Goal: Task Accomplishment & Management: Manage account settings

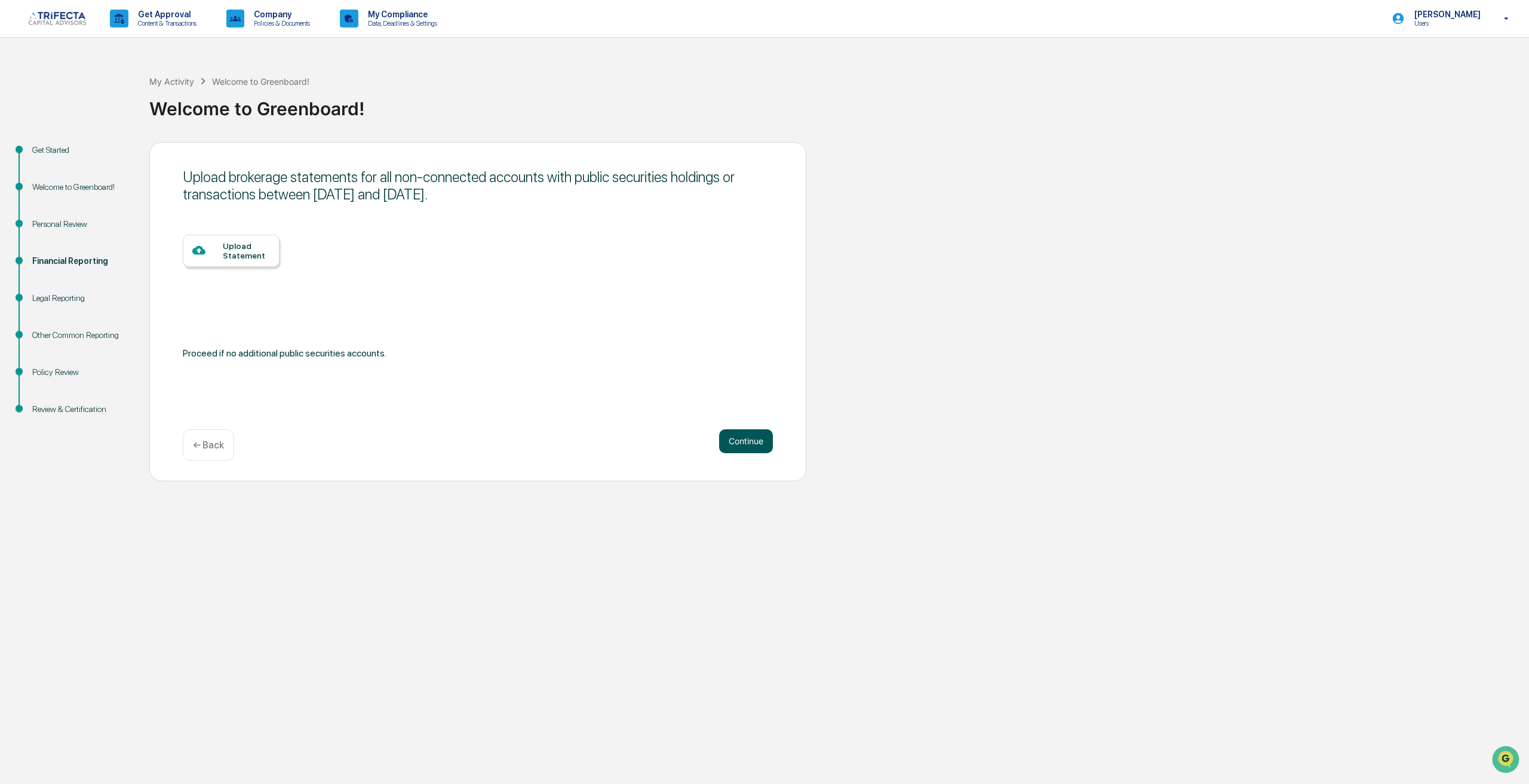
click at [729, 453] on button "Continue" at bounding box center [746, 441] width 54 height 24
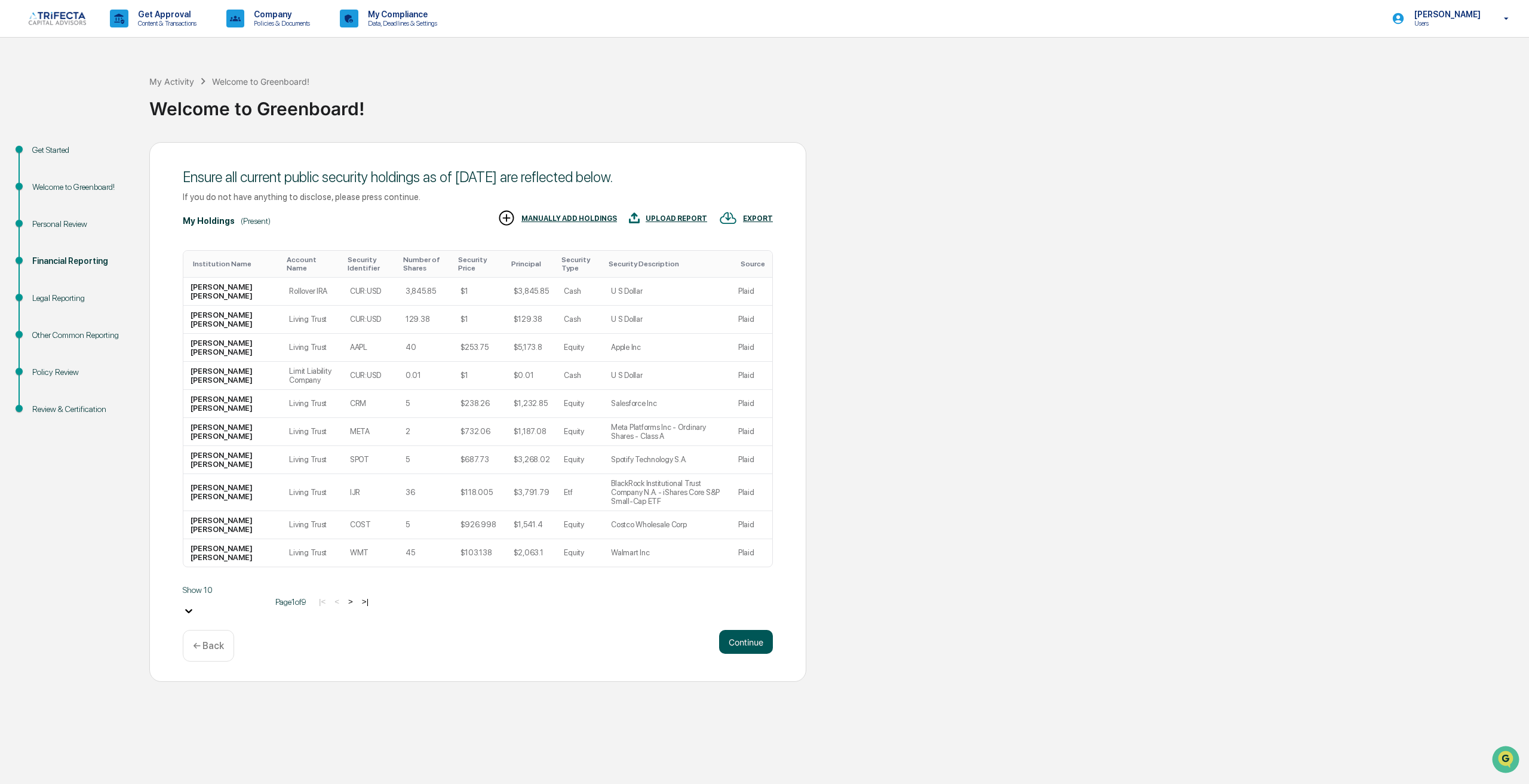
click at [739, 644] on button "Continue" at bounding box center [746, 642] width 54 height 24
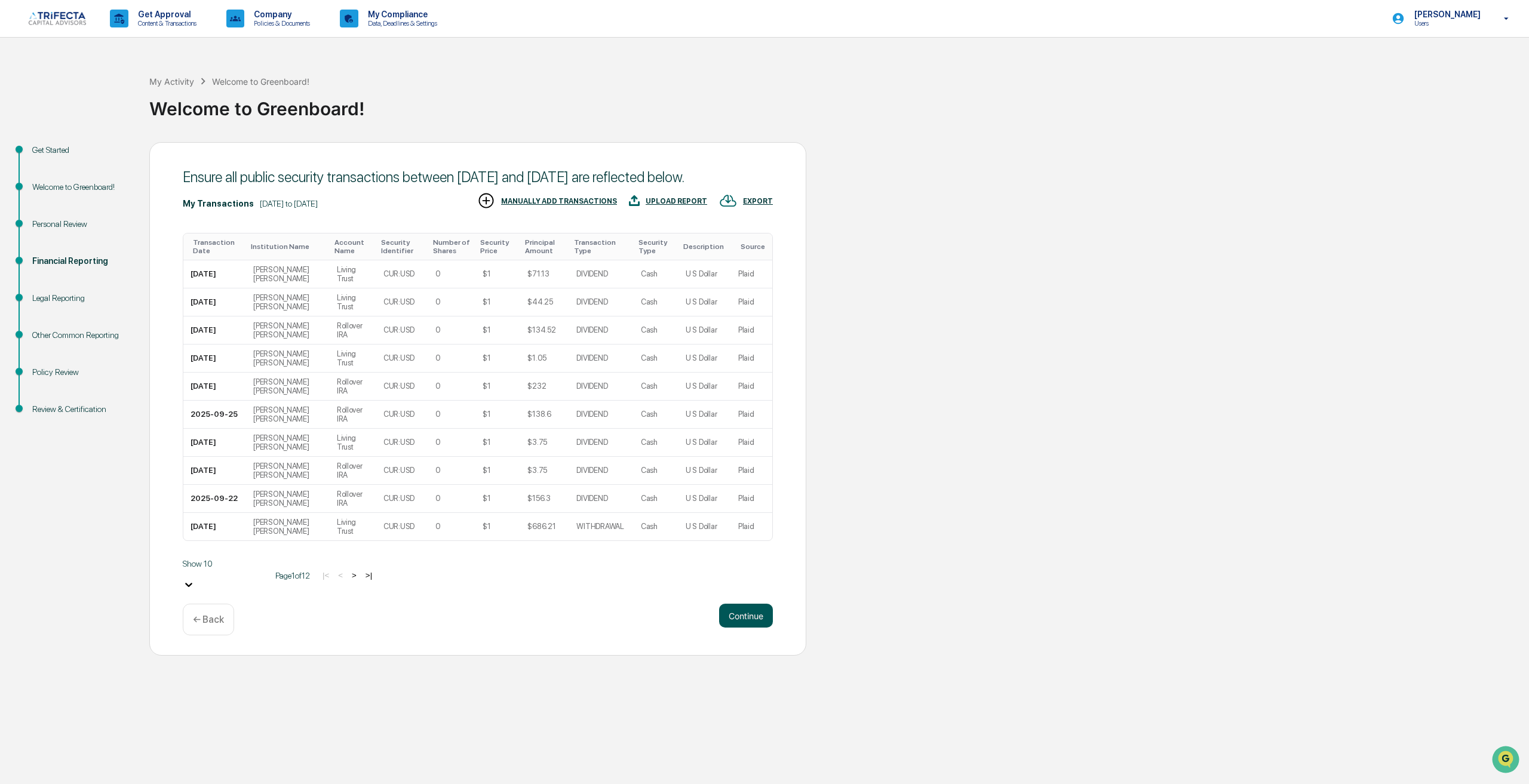
click at [741, 628] on button "Continue" at bounding box center [746, 615] width 54 height 24
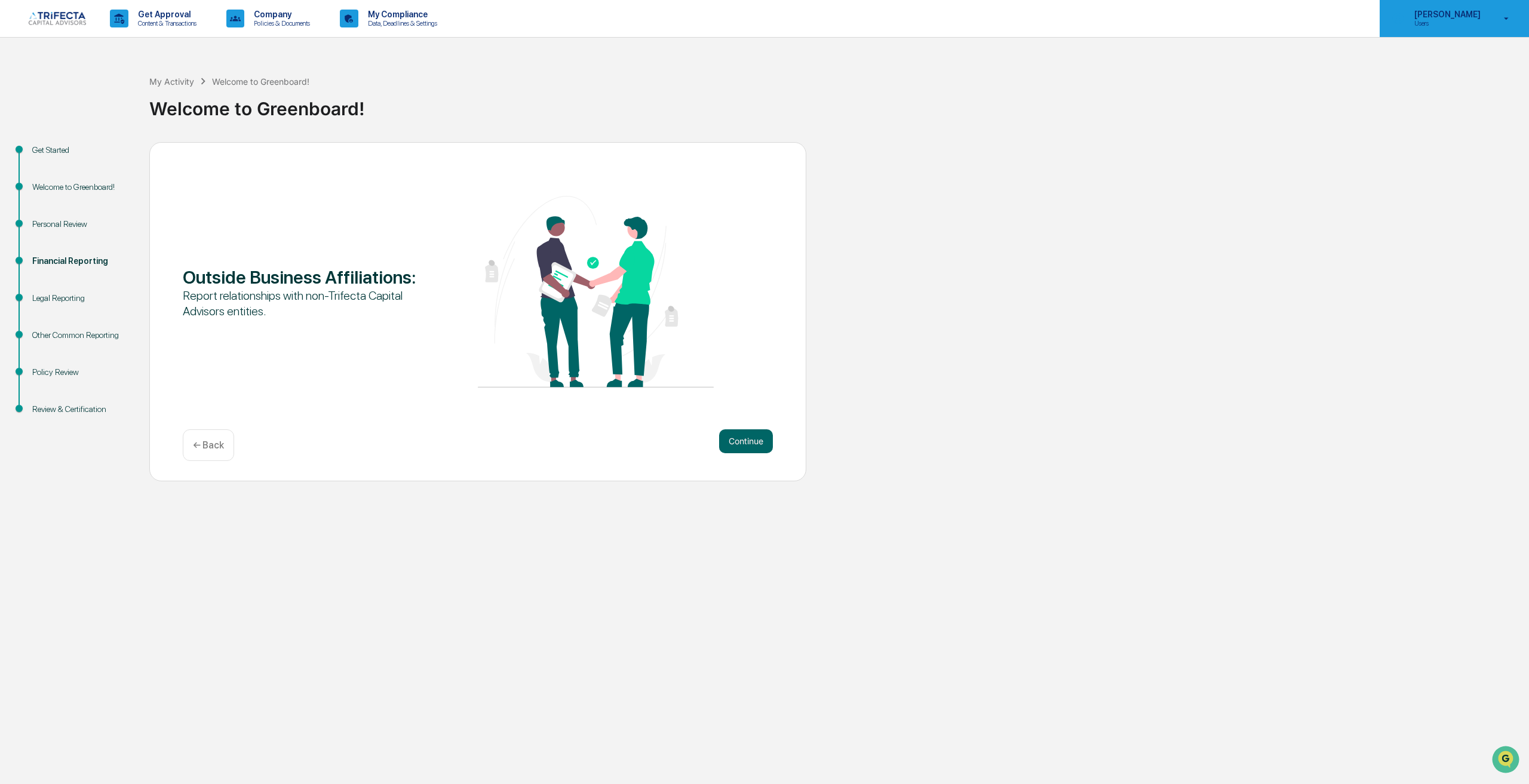
click at [1506, 20] on icon at bounding box center [1507, 18] width 5 height 3
click at [1468, 14] on div at bounding box center [764, 392] width 1529 height 784
click at [279, 15] on p "Company" at bounding box center [280, 13] width 72 height 9
click at [400, 18] on div at bounding box center [764, 392] width 1529 height 784
click at [400, 18] on p "My Compliance" at bounding box center [400, 13] width 84 height 9
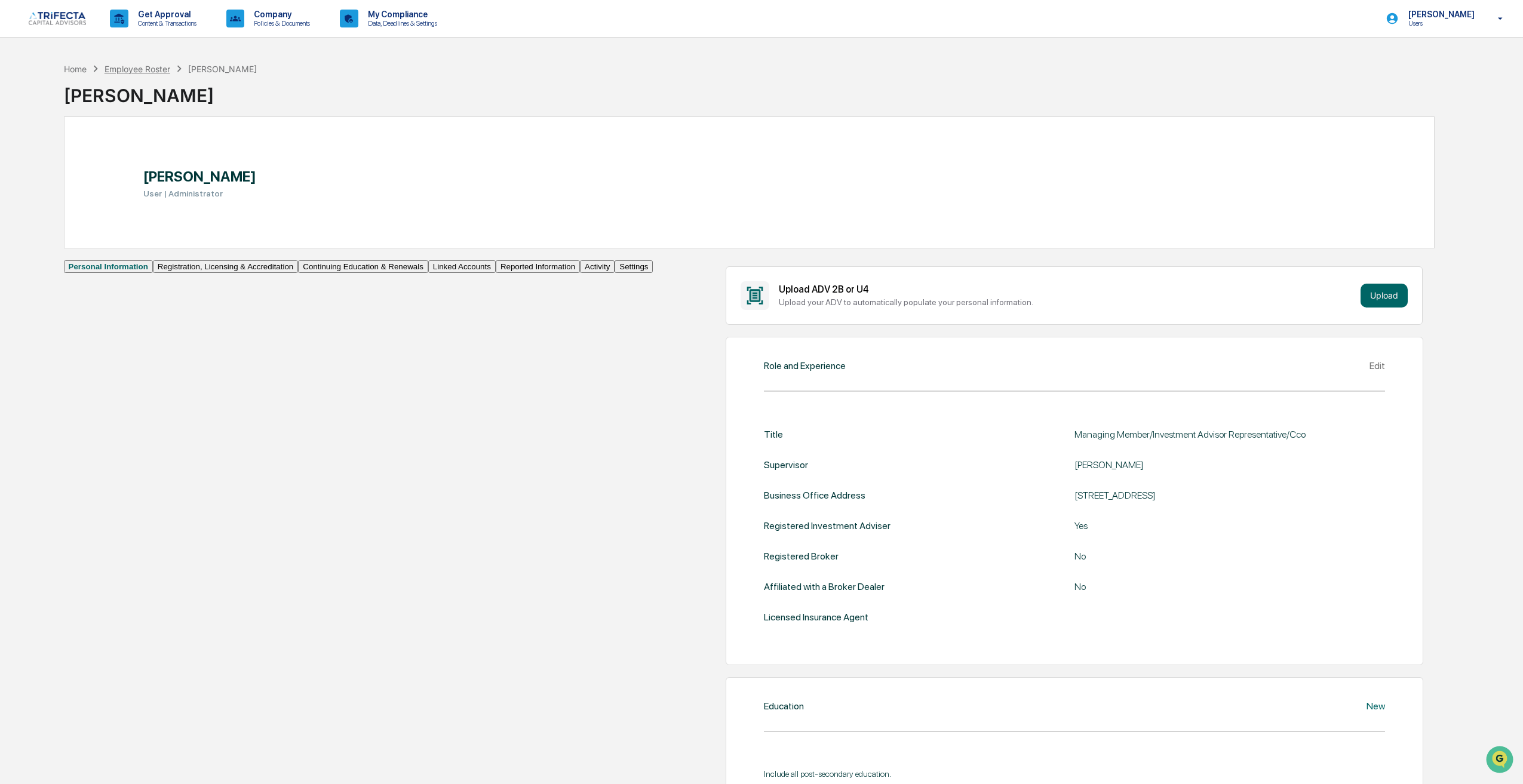
click at [133, 64] on div "Employee Roster" at bounding box center [137, 69] width 66 height 10
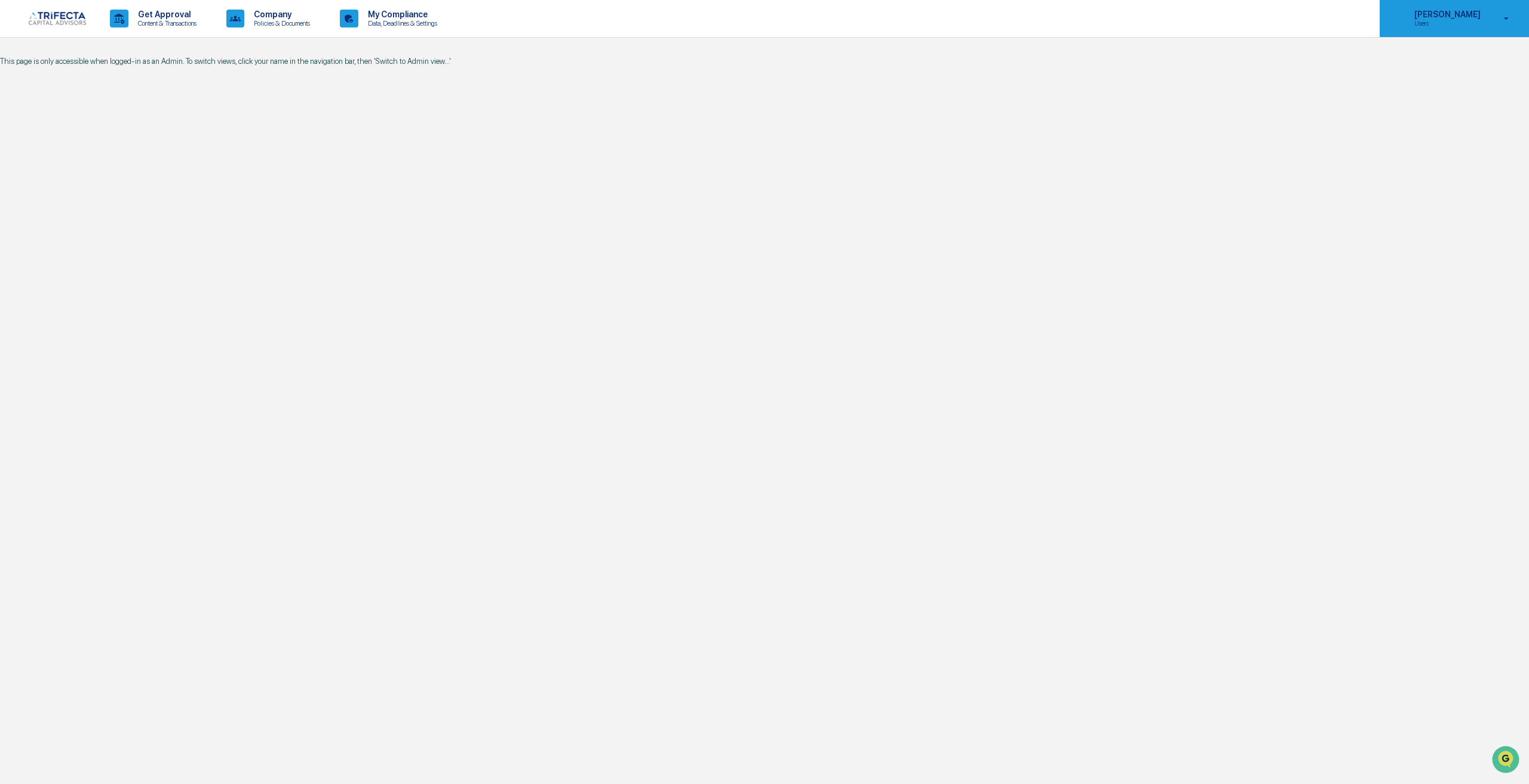
click at [1502, 20] on icon at bounding box center [1506, 19] width 21 height 12
click at [1420, 62] on li "Switch to Admin view..." at bounding box center [1435, 60] width 167 height 22
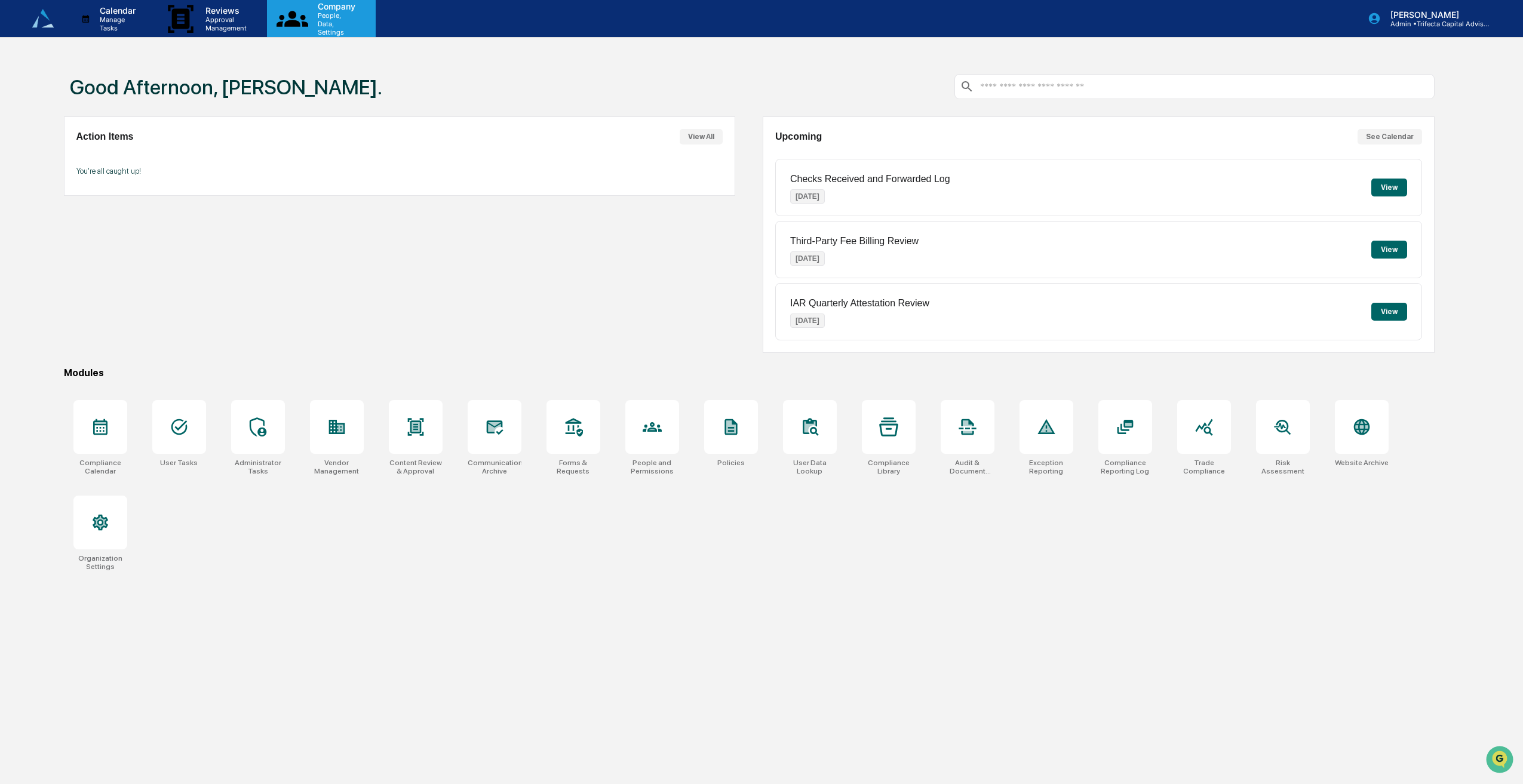
click at [351, 20] on p "People, Data, Settings" at bounding box center [335, 24] width 53 height 25
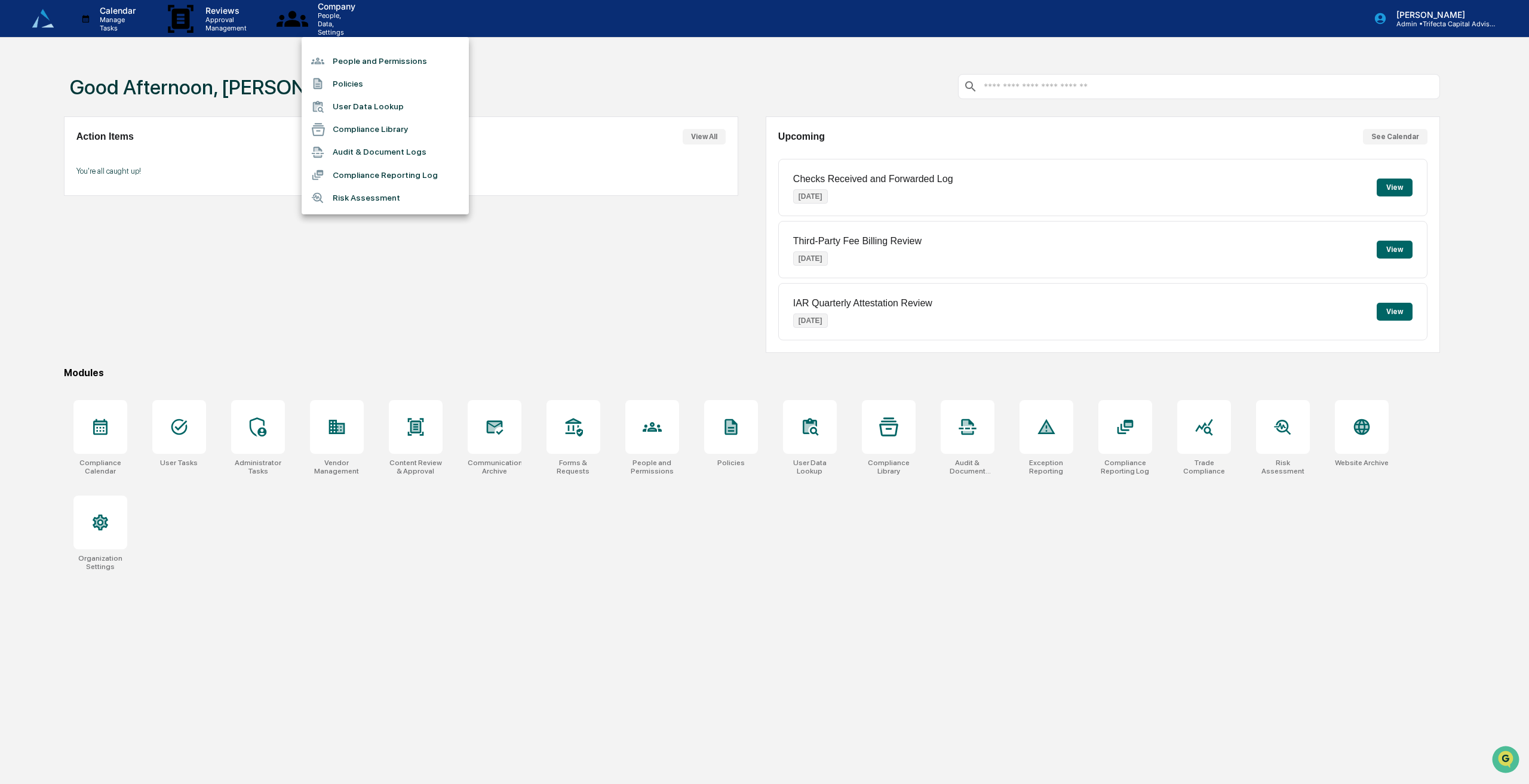
click at [350, 64] on li "People and Permissions" at bounding box center [385, 60] width 167 height 23
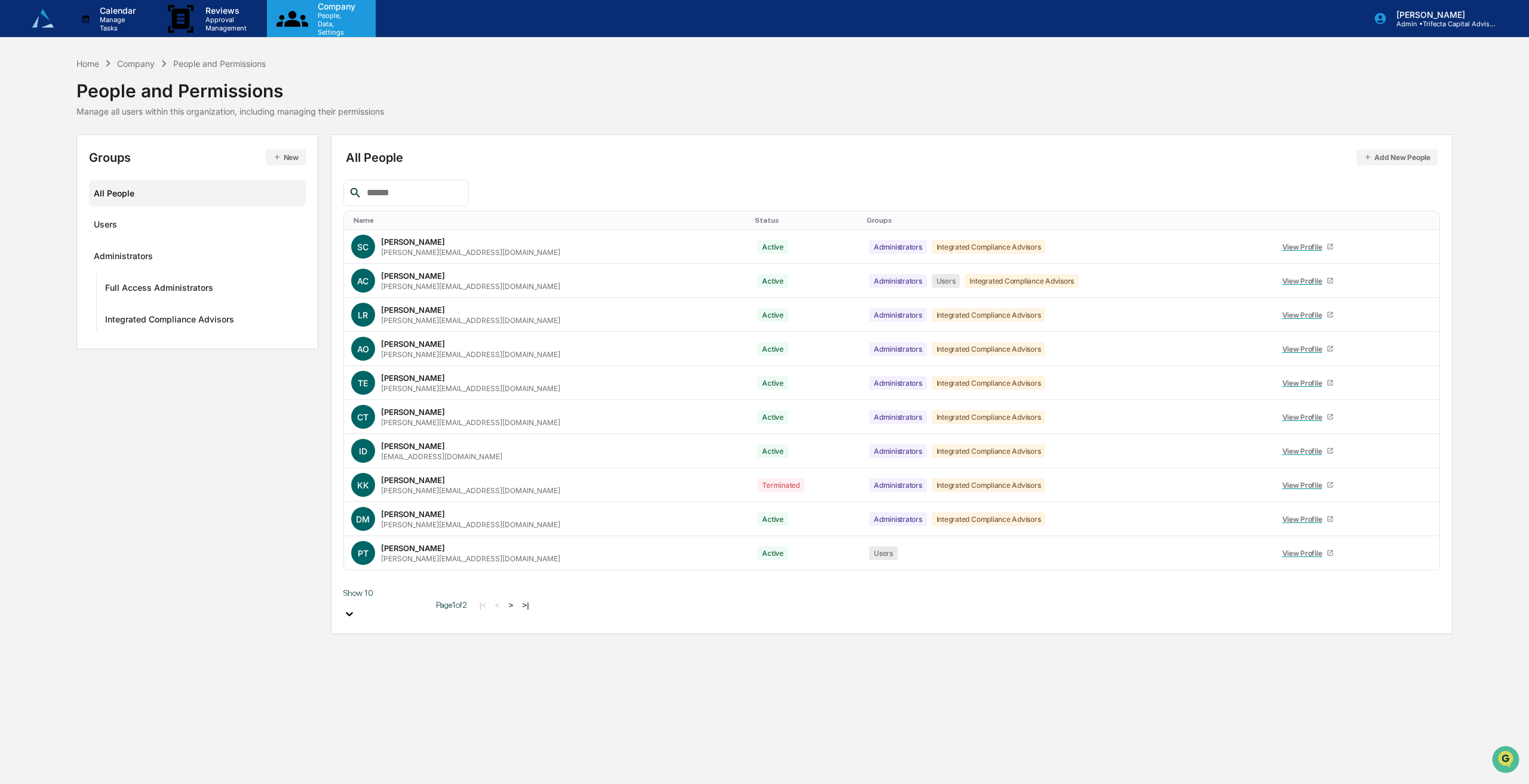
click at [361, 24] on p "People, Data, Settings" at bounding box center [335, 24] width 54 height 25
click at [261, 15] on div at bounding box center [764, 392] width 1529 height 784
click at [242, 24] on p "Approval Management" at bounding box center [224, 24] width 57 height 17
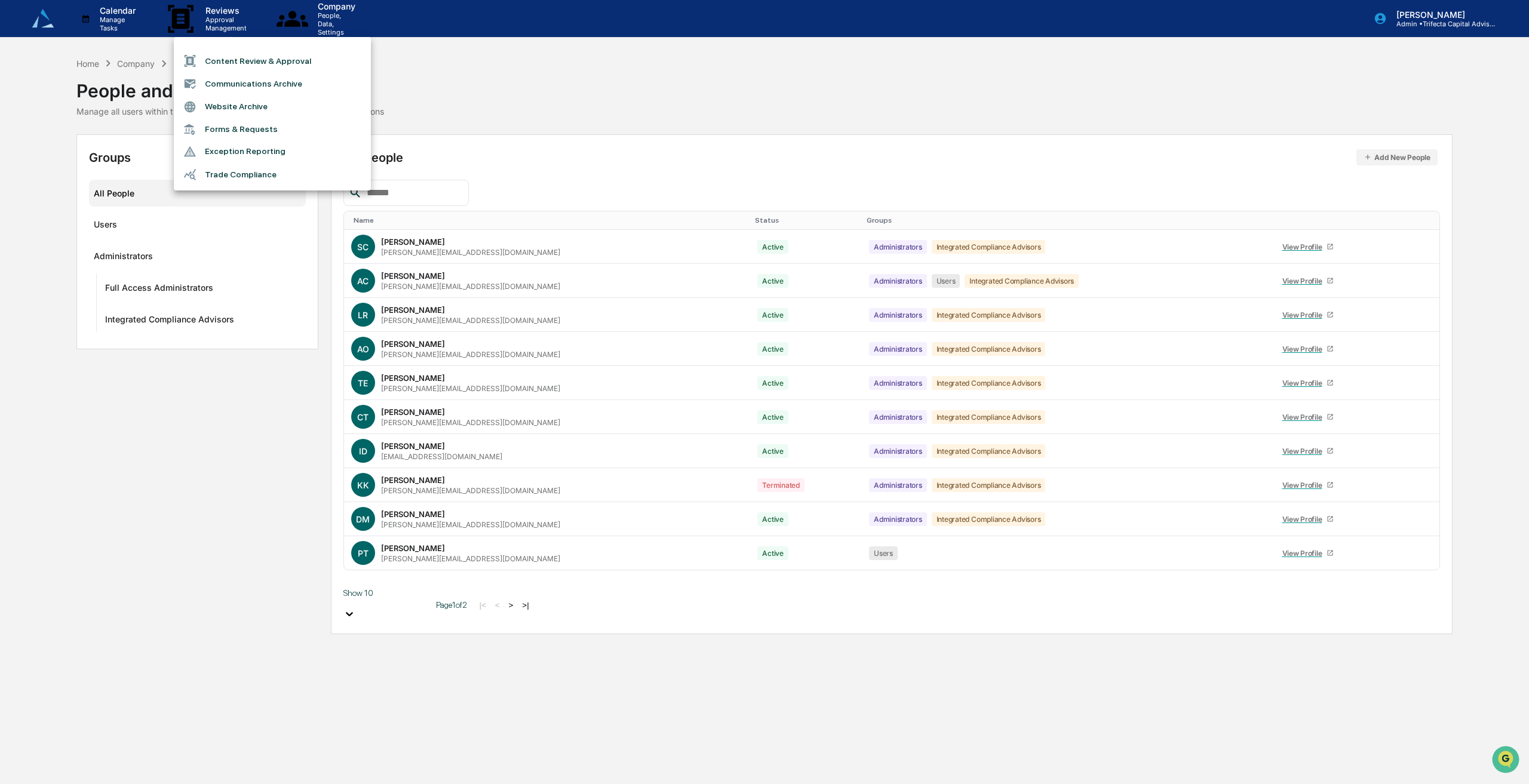
click at [139, 24] on div at bounding box center [764, 392] width 1529 height 784
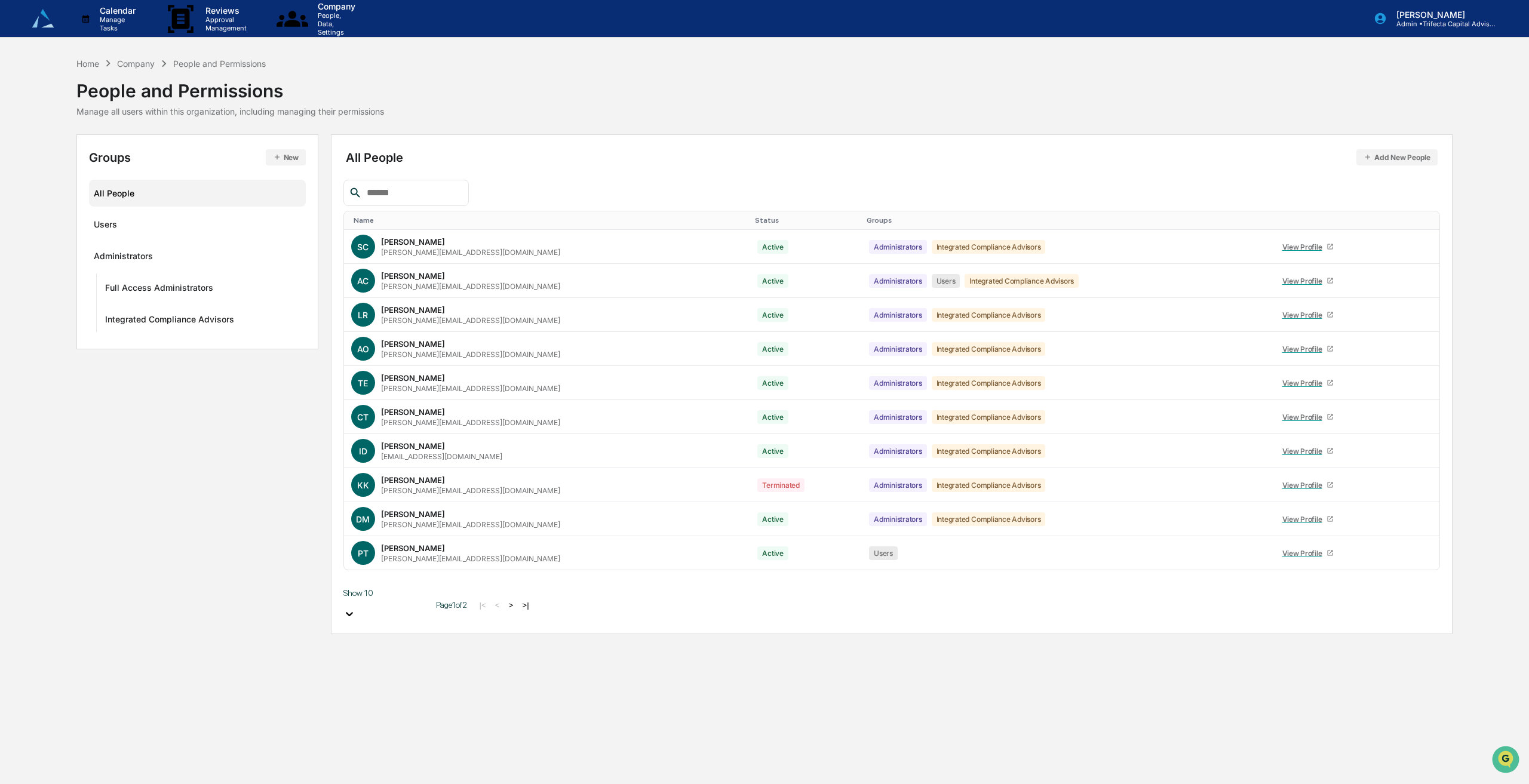
click at [139, 24] on p "Manage Tasks" at bounding box center [115, 24] width 51 height 17
click at [139, 24] on div at bounding box center [764, 392] width 1529 height 784
click at [127, 59] on div "Company" at bounding box center [135, 64] width 38 height 10
click at [135, 59] on div "Company" at bounding box center [135, 64] width 38 height 10
click at [357, 8] on p "Company" at bounding box center [335, 6] width 54 height 10
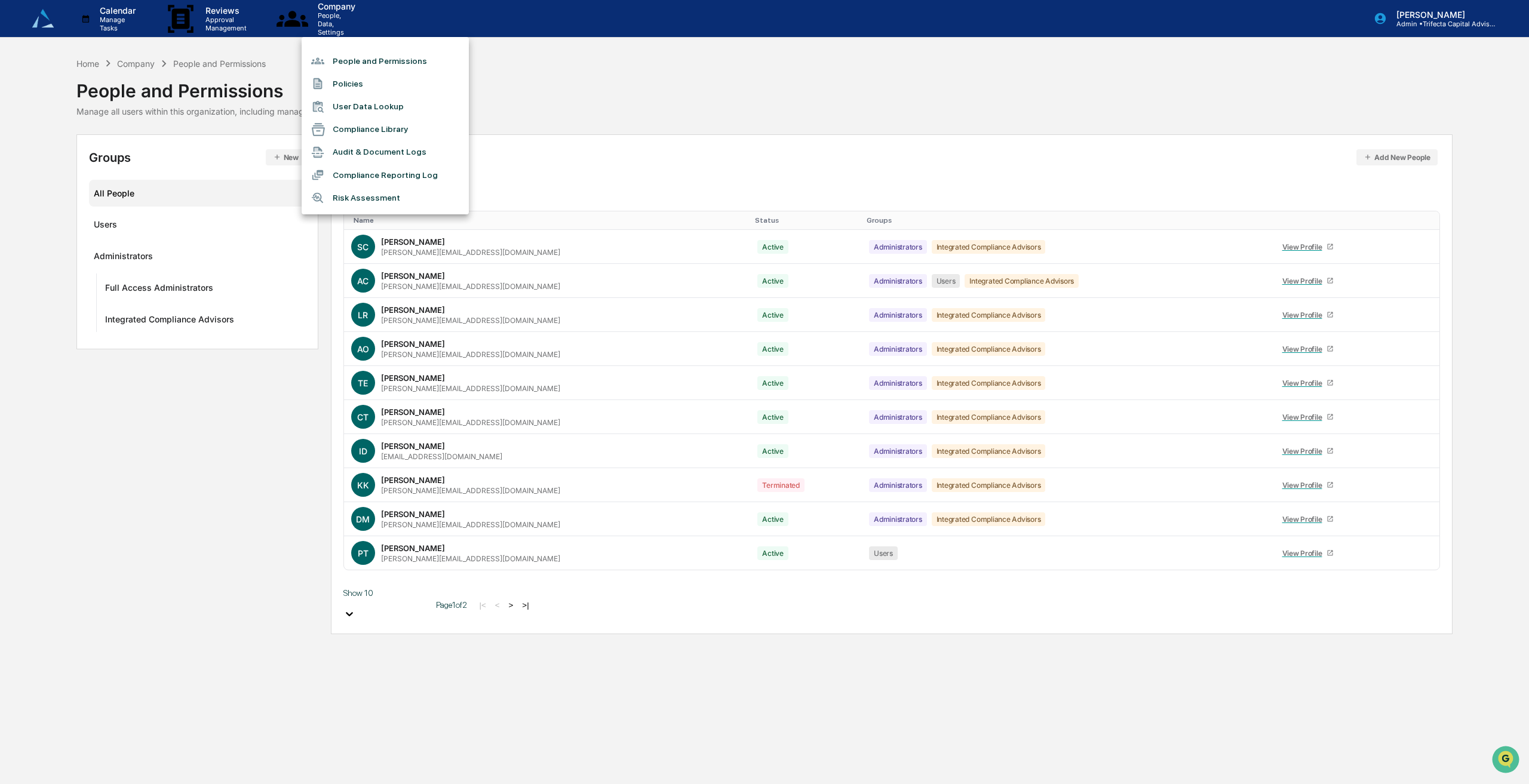
click at [359, 8] on div at bounding box center [764, 392] width 1529 height 784
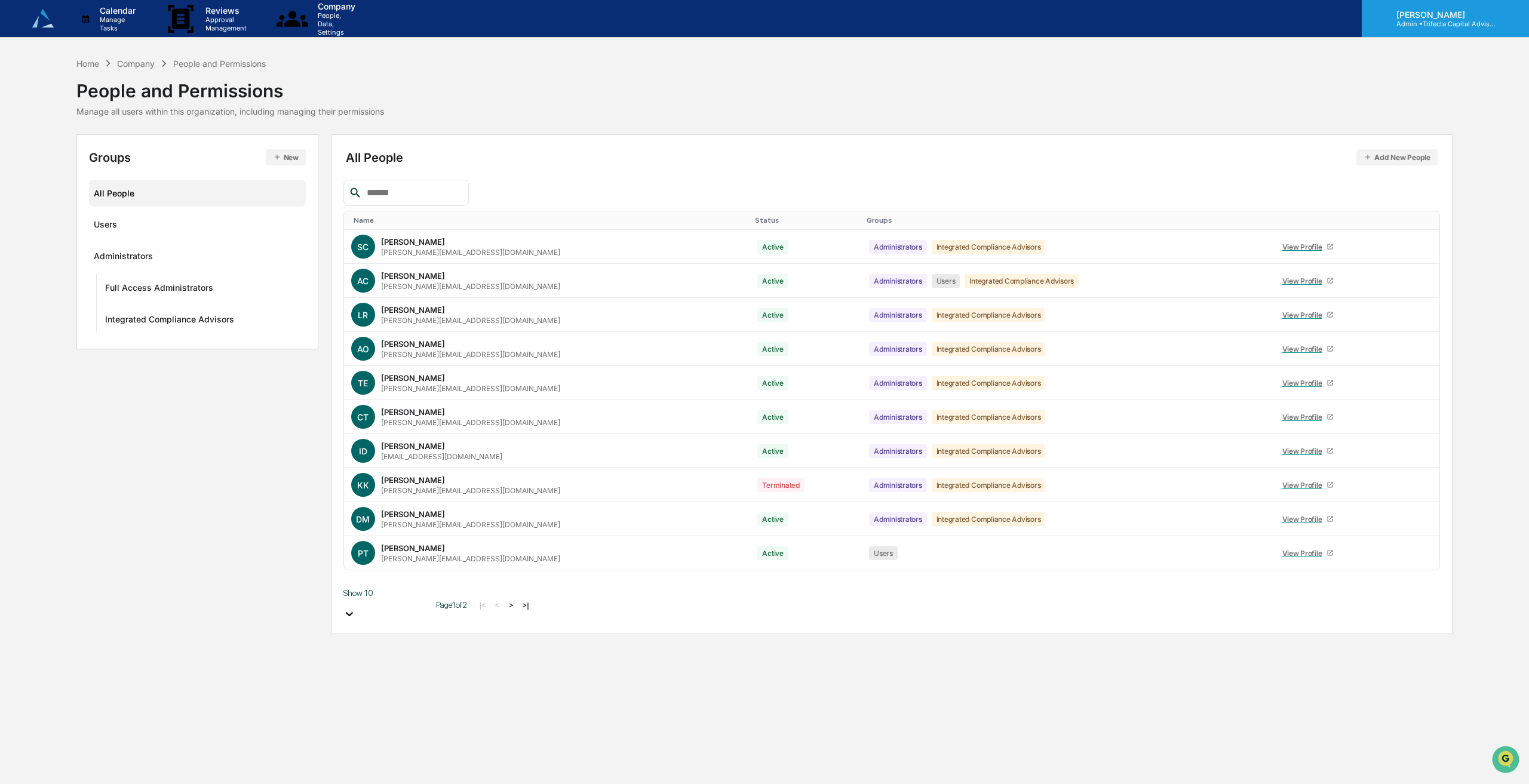
click at [1400, 19] on p "[PERSON_NAME]" at bounding box center [1442, 14] width 111 height 10
click at [1398, 71] on li "Organization Settings" at bounding box center [1435, 74] width 167 height 22
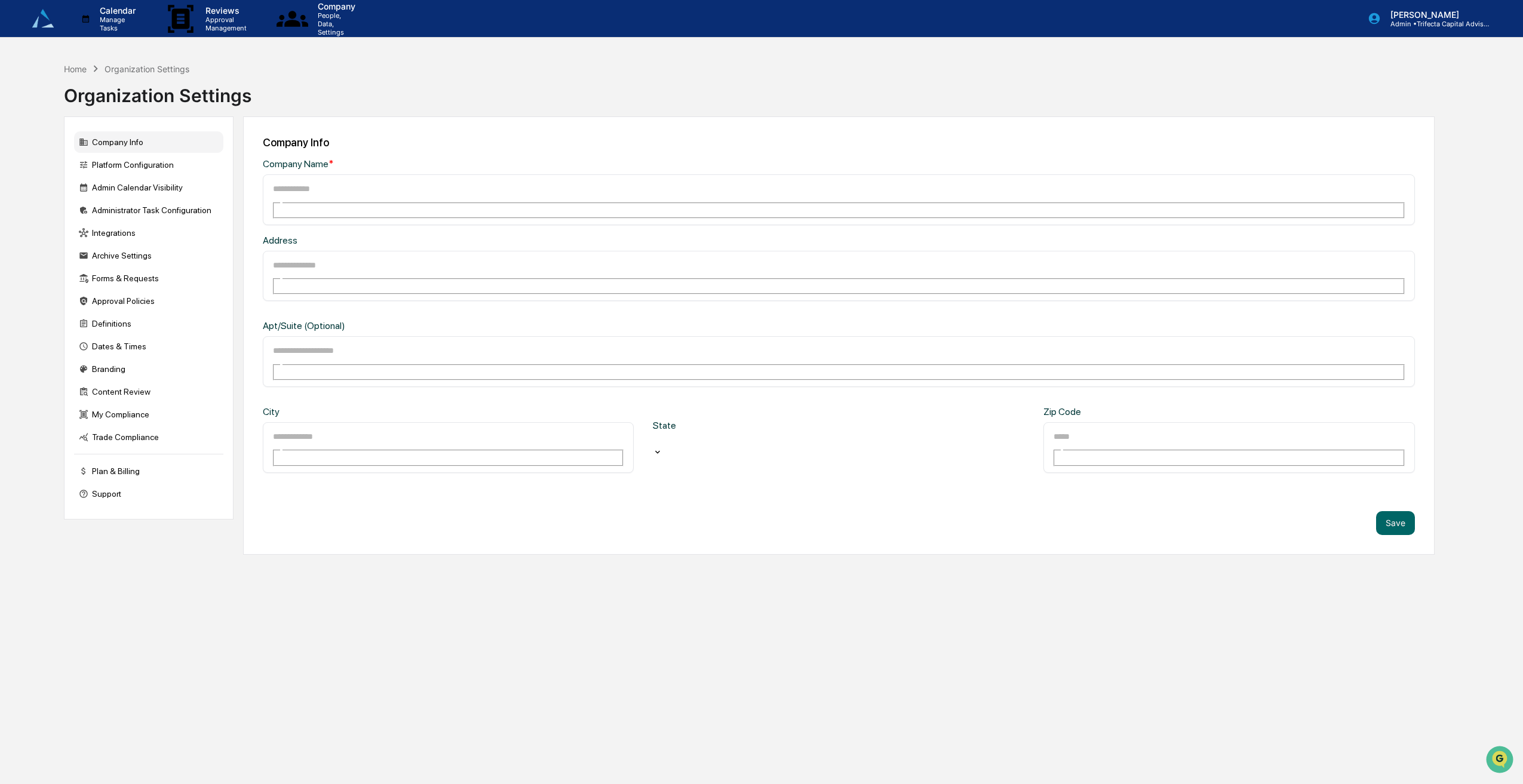
type input "**********"
type input "********"
type input "**********"
type input "*****"
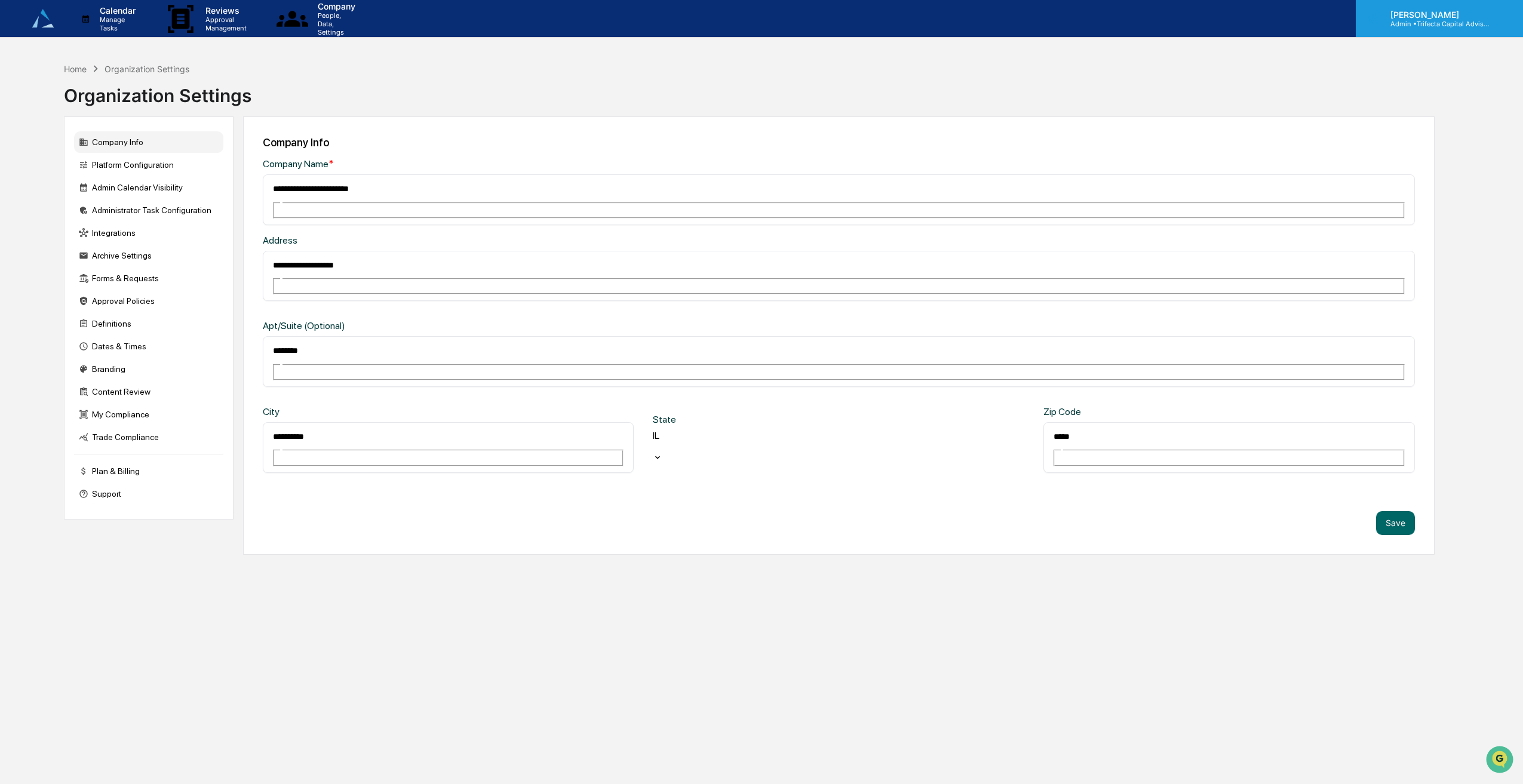
click at [1400, 20] on p "Admin • Trifecta Capital Advisors" at bounding box center [1436, 24] width 111 height 8
click at [1389, 57] on li "User settings" at bounding box center [1435, 53] width 167 height 22
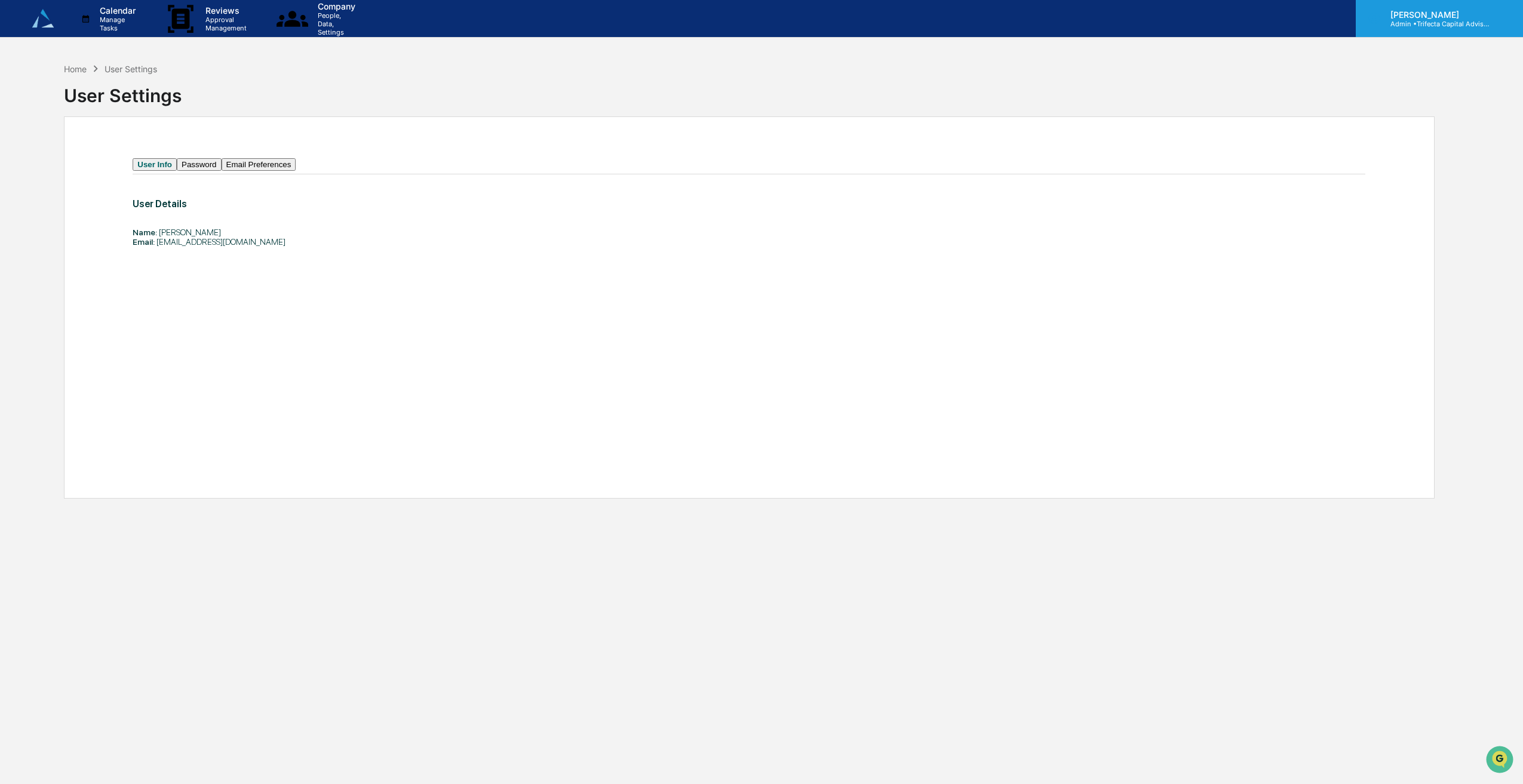
click at [1406, 17] on p "[PERSON_NAME]" at bounding box center [1436, 14] width 111 height 10
click at [1411, 49] on li "User settings" at bounding box center [1435, 53] width 167 height 22
click at [1414, 28] on p "Admin • Trifecta Capital Advisors" at bounding box center [1436, 24] width 111 height 8
click at [1406, 79] on li "Organization Settings" at bounding box center [1435, 74] width 167 height 22
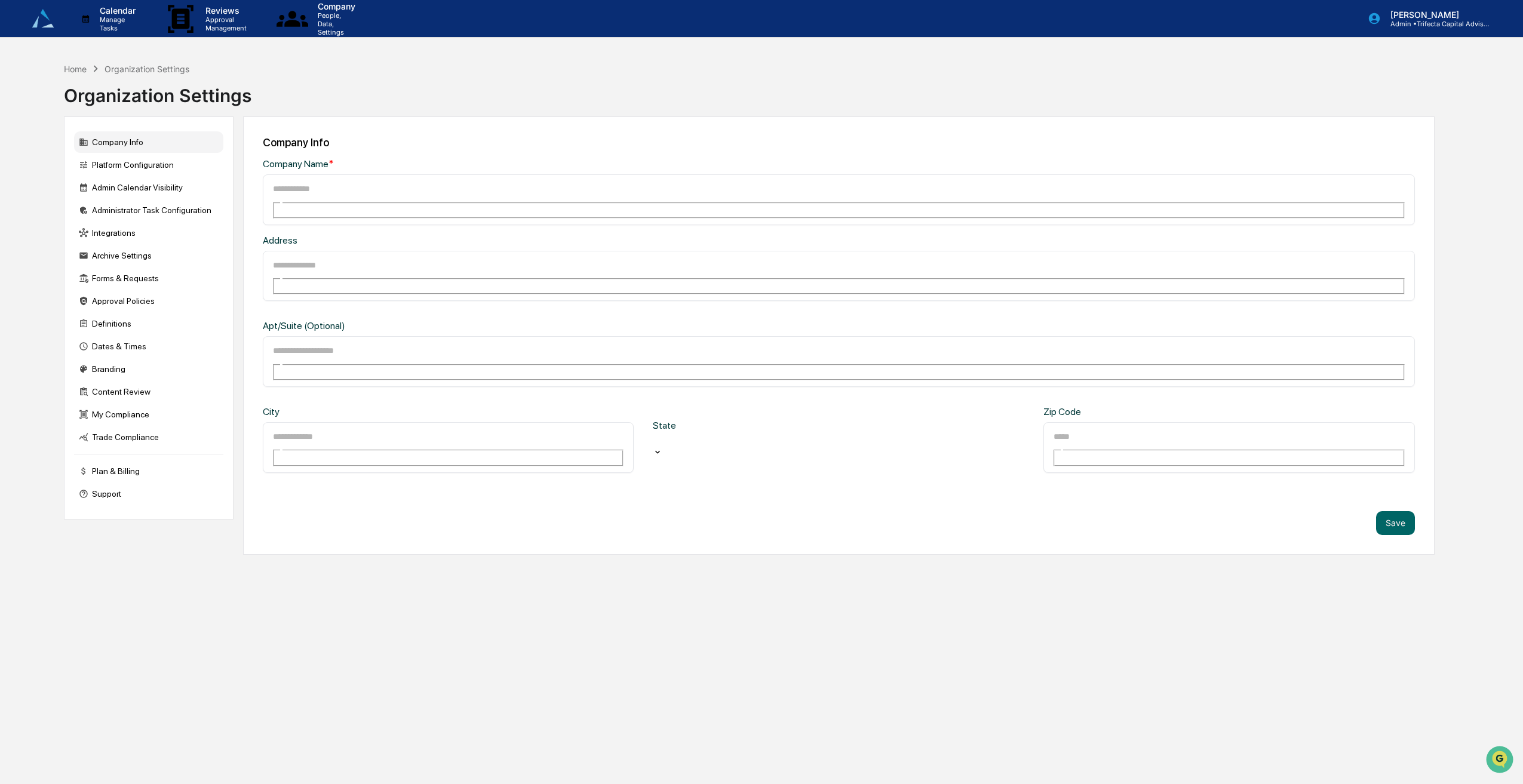
type input "**********"
type input "********"
type input "**********"
type input "*****"
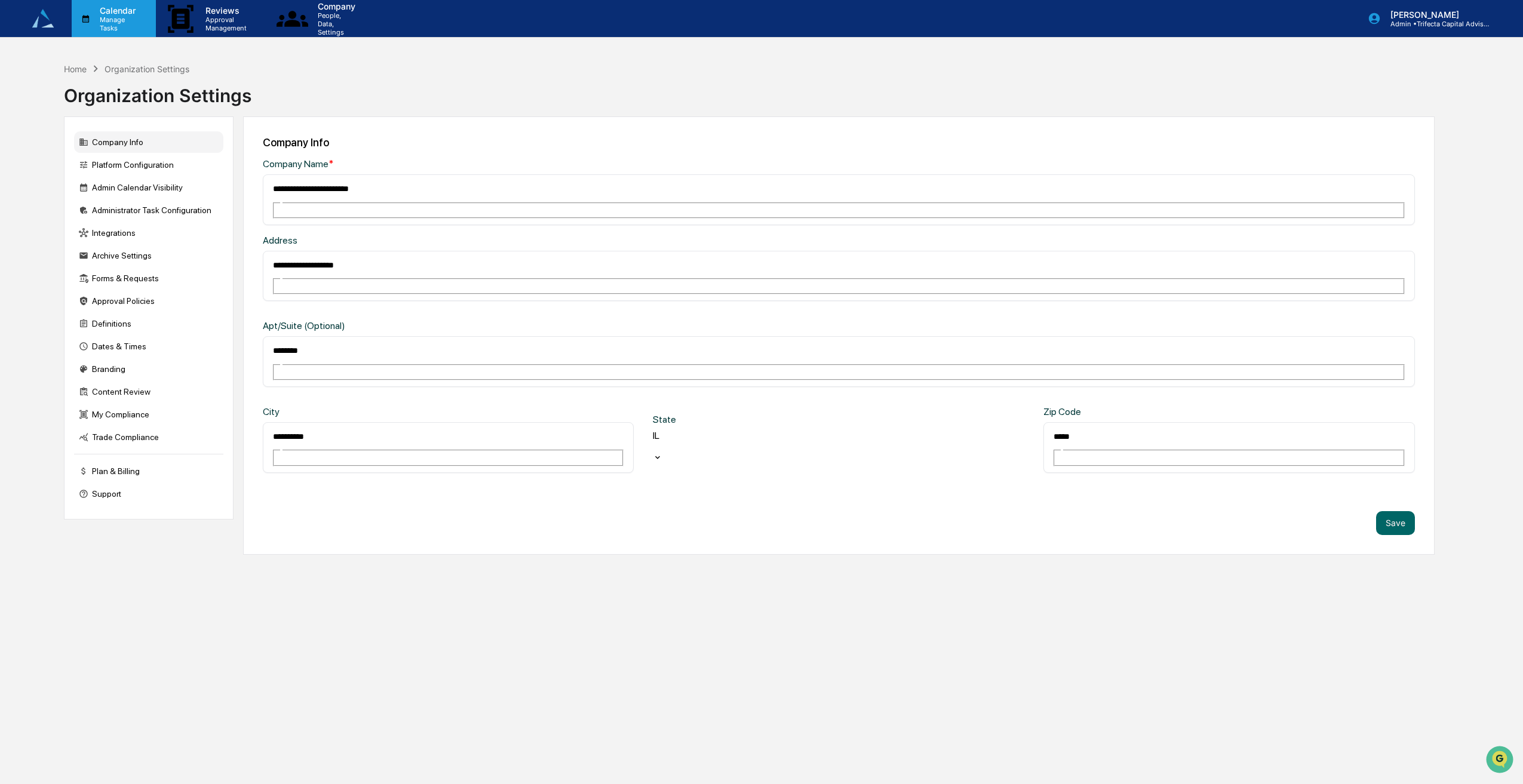
click at [124, 16] on p "Calendar" at bounding box center [115, 10] width 51 height 10
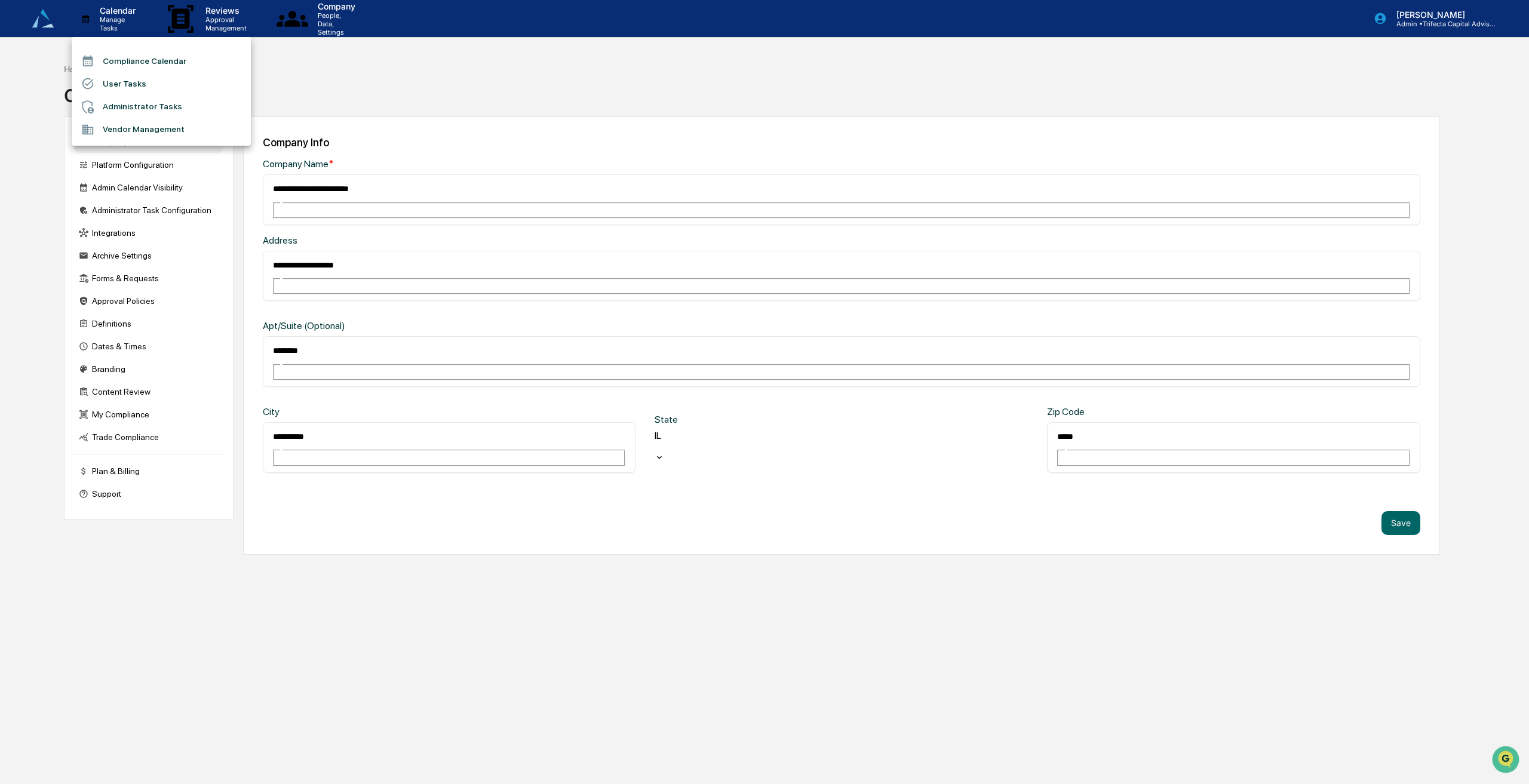
click at [115, 87] on li "User Tasks" at bounding box center [161, 83] width 179 height 23
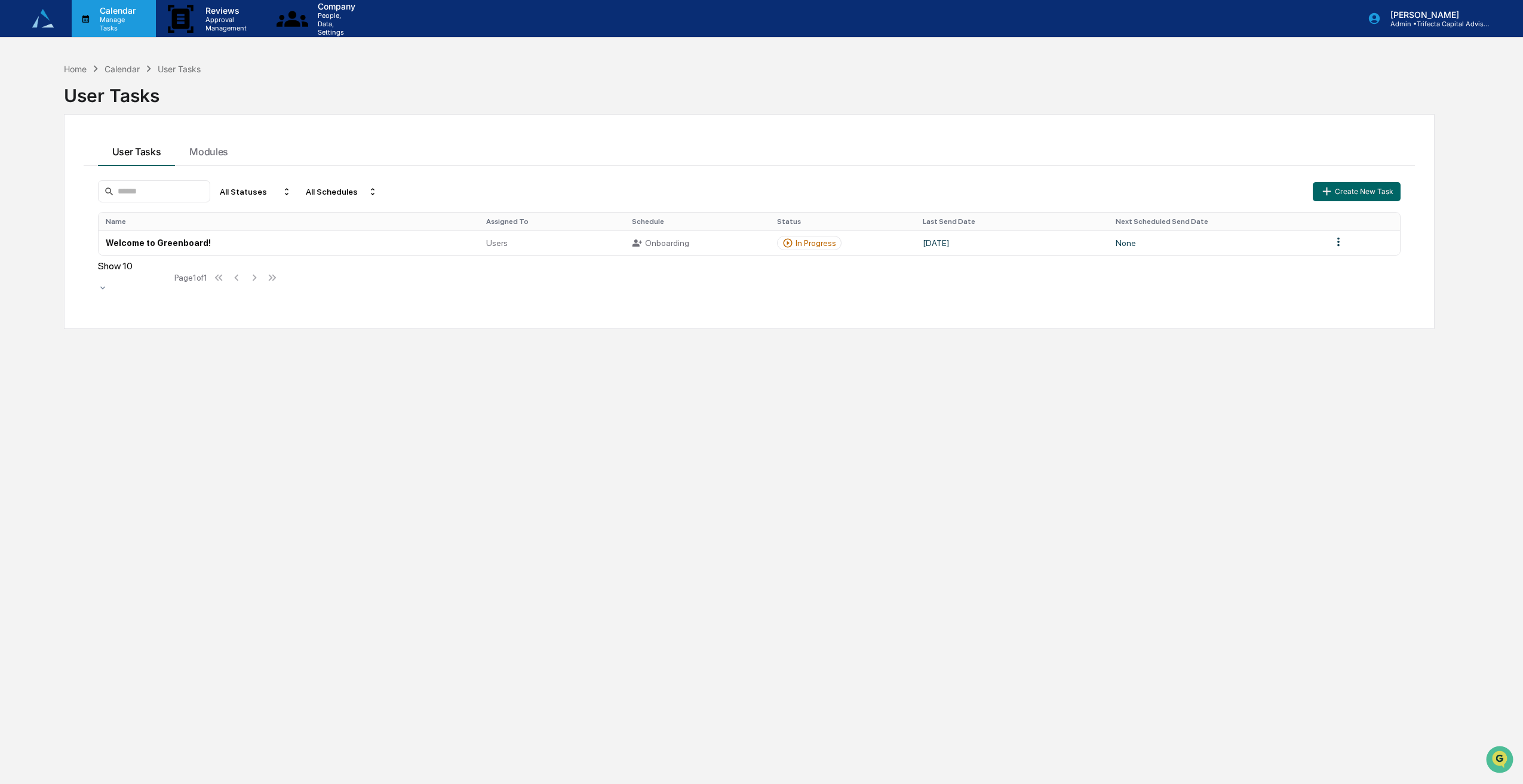
click at [126, 21] on p "Manage Tasks" at bounding box center [115, 24] width 51 height 17
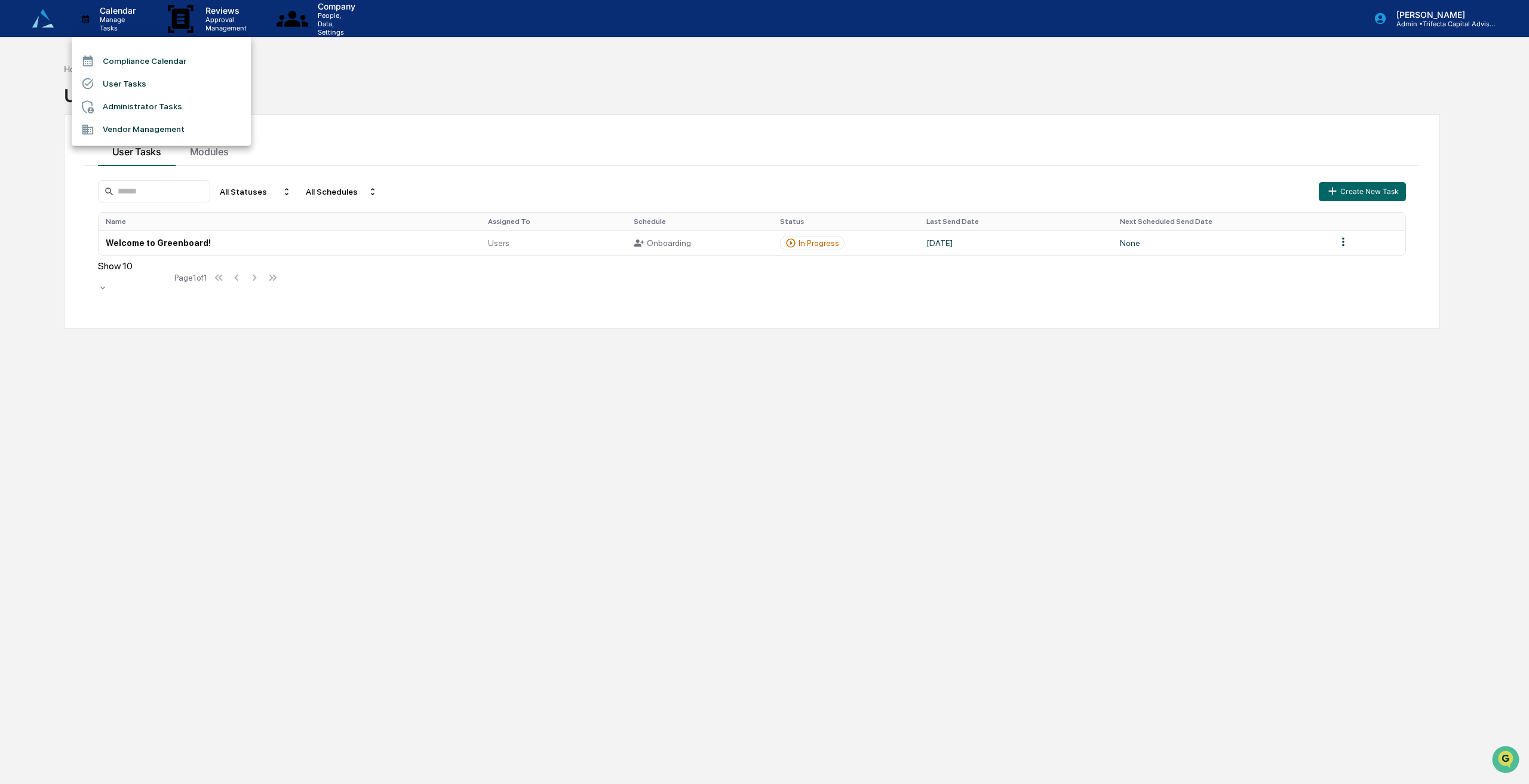
click at [124, 104] on li "Administrator Tasks" at bounding box center [161, 106] width 179 height 23
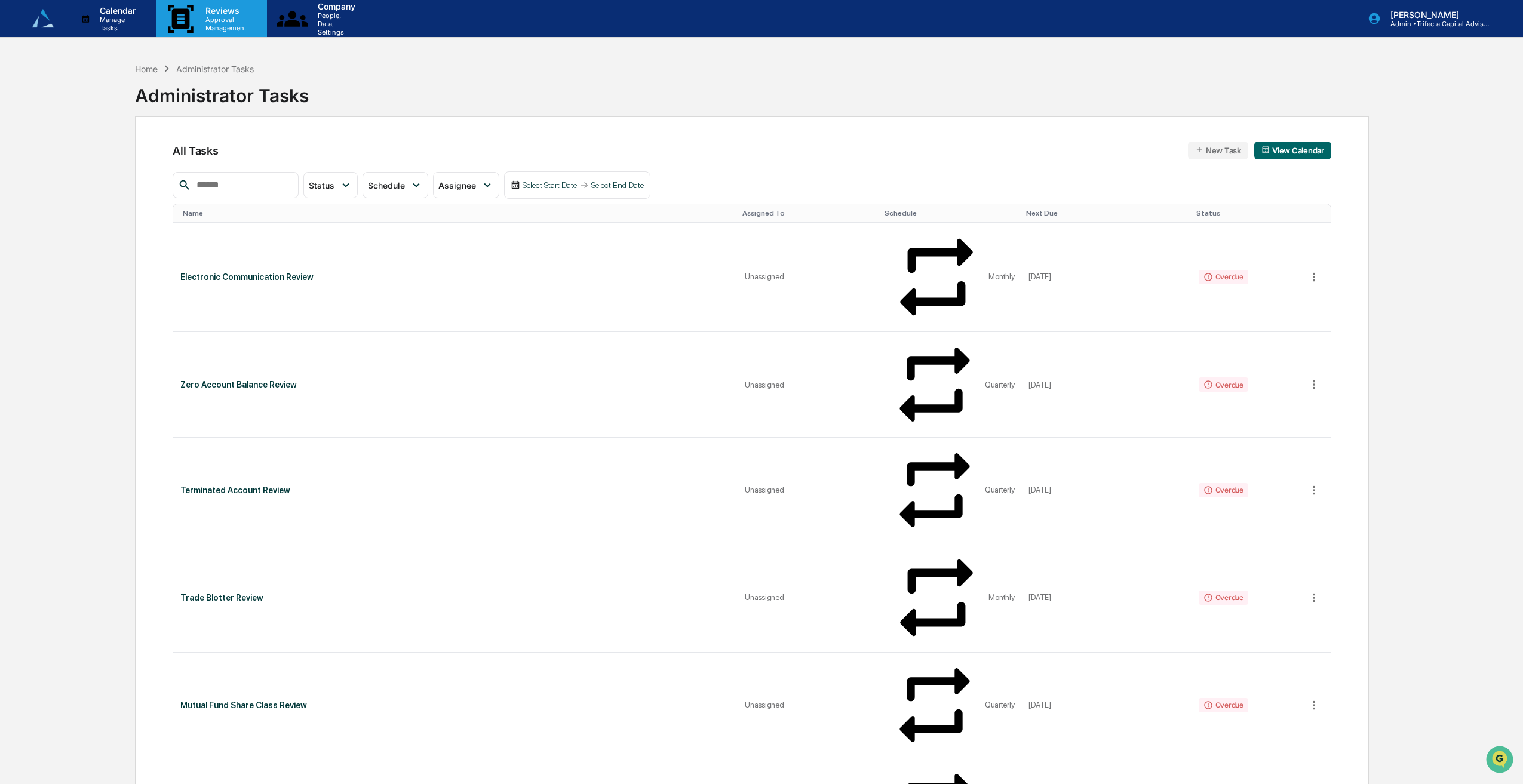
click at [251, 23] on p "Approval Management" at bounding box center [224, 24] width 57 height 17
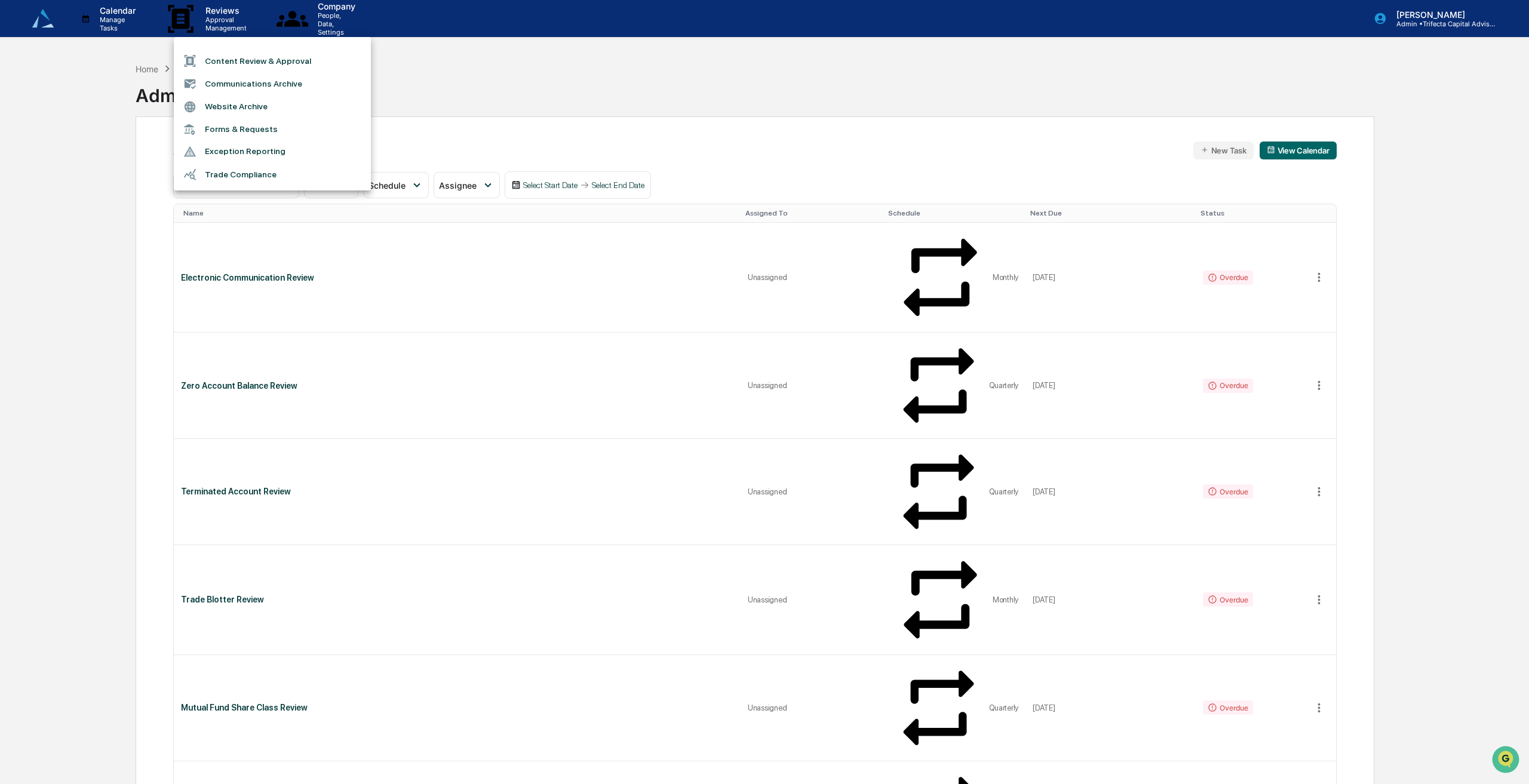
click at [268, 129] on li "Forms & Requests" at bounding box center [273, 129] width 197 height 22
